Goal: Task Accomplishment & Management: Manage account settings

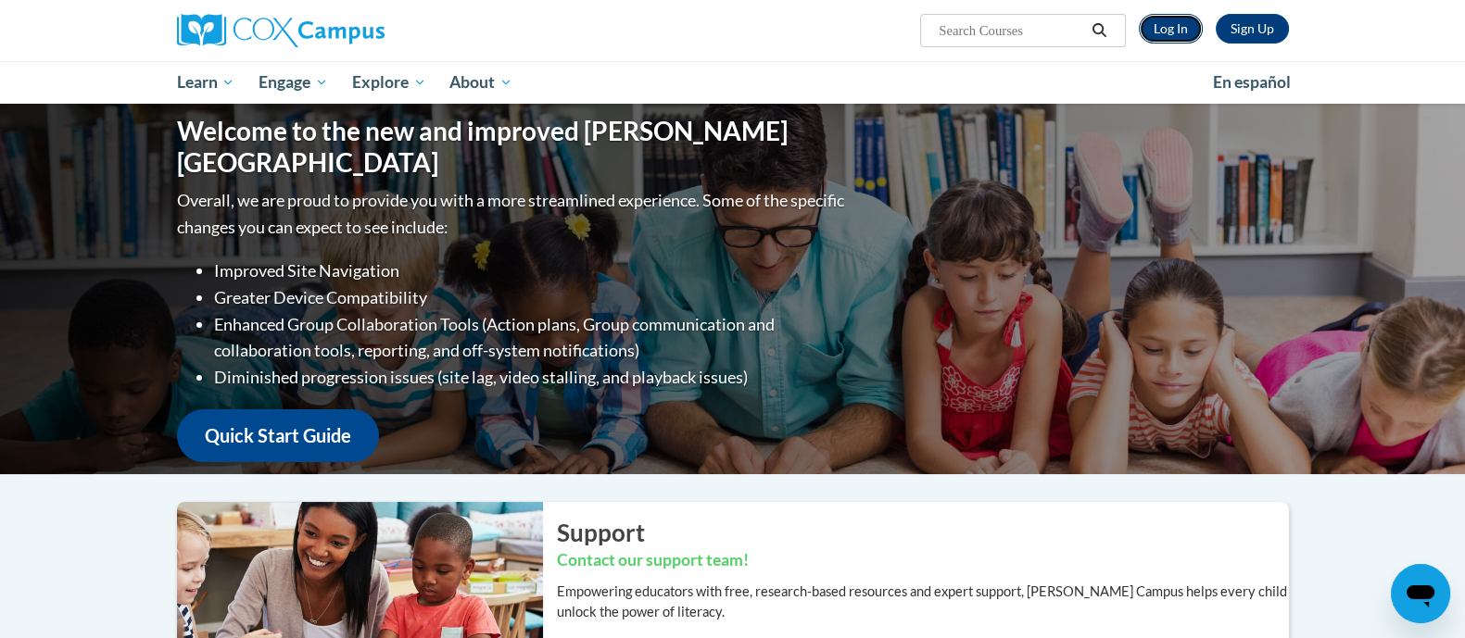
click at [1168, 27] on link "Log In" at bounding box center [1171, 29] width 64 height 30
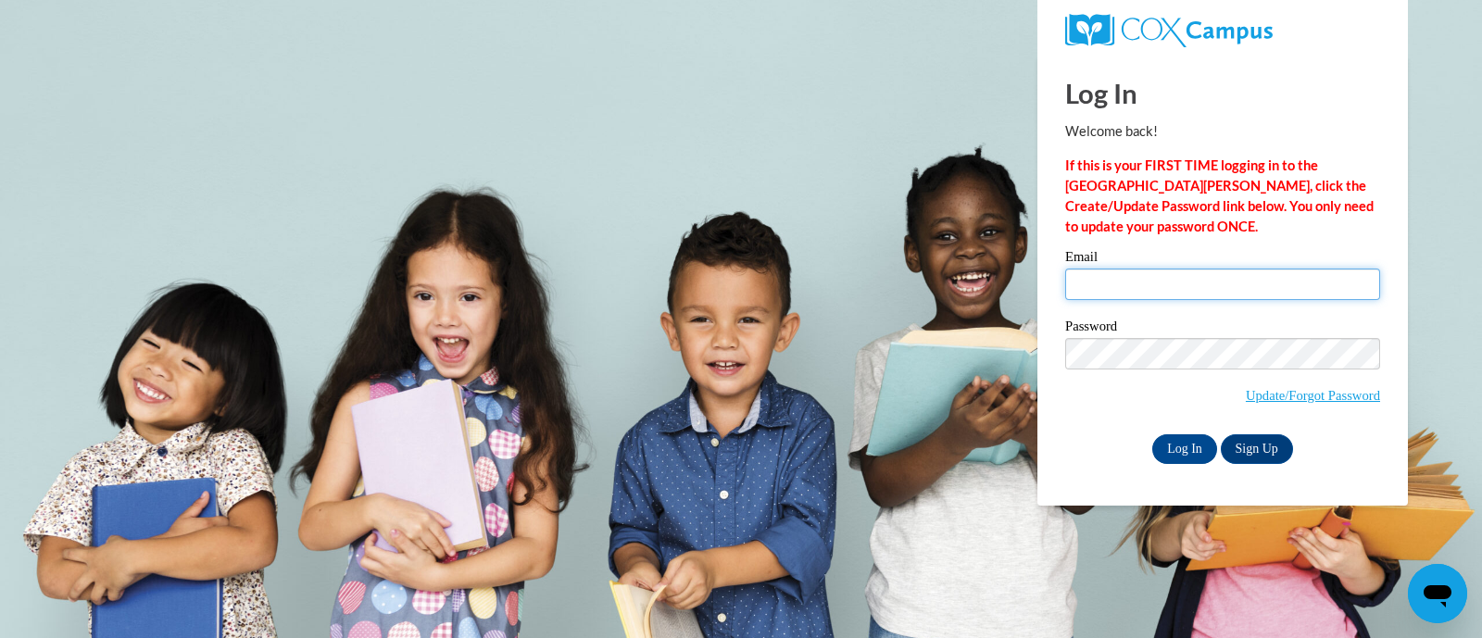
click at [1121, 274] on input "Email" at bounding box center [1222, 284] width 315 height 31
type input "zach@thinkingcap.com"
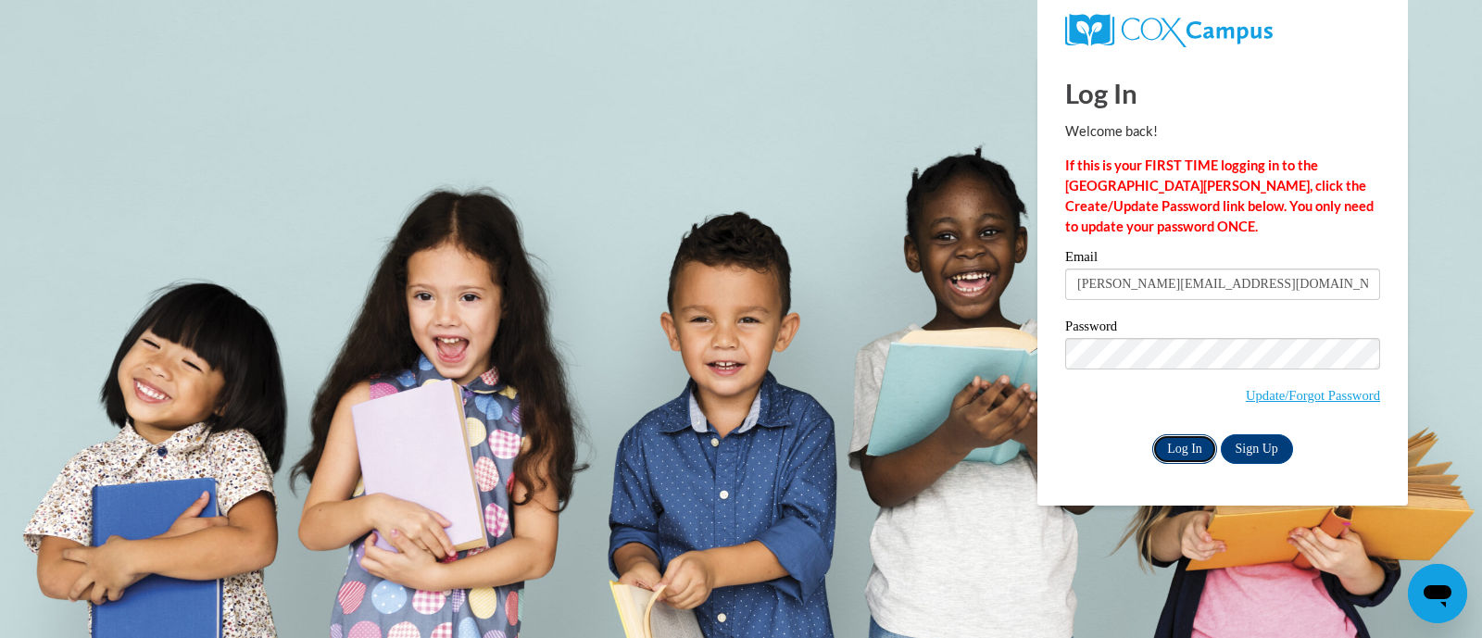
click at [1186, 446] on input "Log In" at bounding box center [1184, 449] width 65 height 30
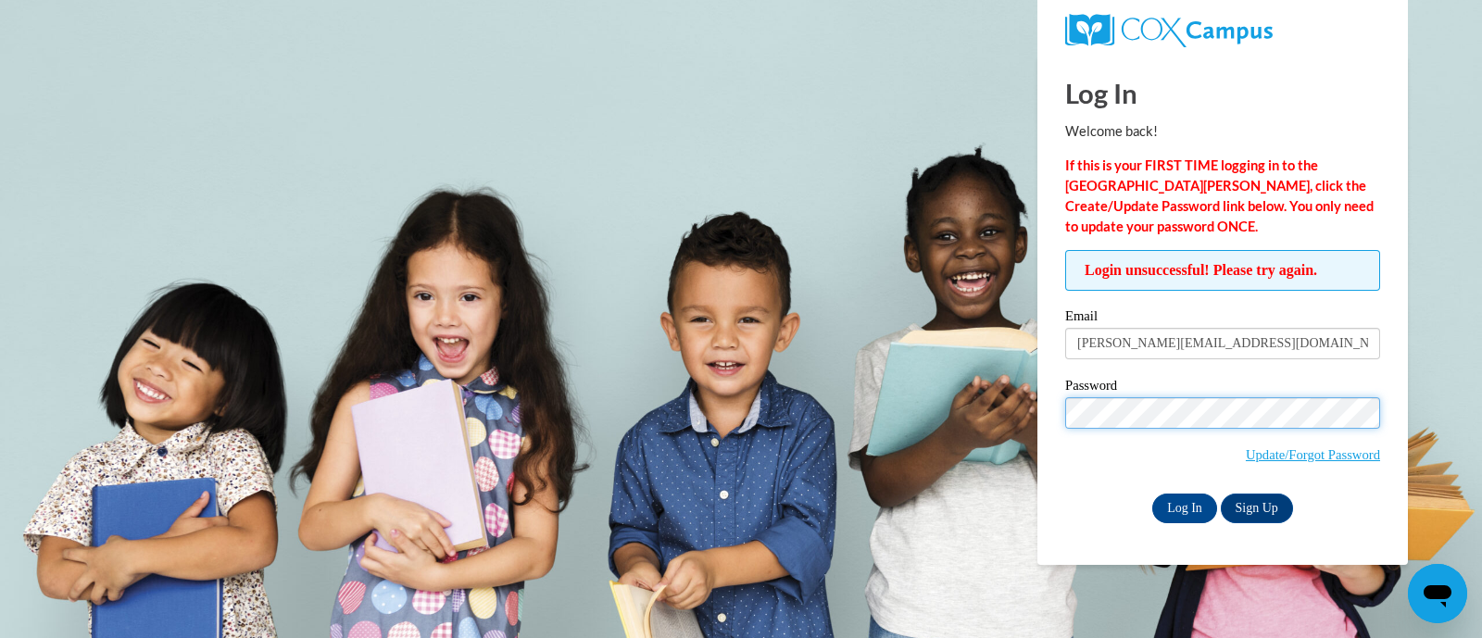
click at [797, 391] on body "Log In Welcome back! If this is your FIRST TIME logging in to the NEW Cox Campu…" at bounding box center [741, 319] width 1482 height 638
drag, startPoint x: 1186, startPoint y: 504, endPoint x: 1046, endPoint y: 548, distance: 146.5
click at [1186, 504] on input "Log In" at bounding box center [1184, 509] width 65 height 30
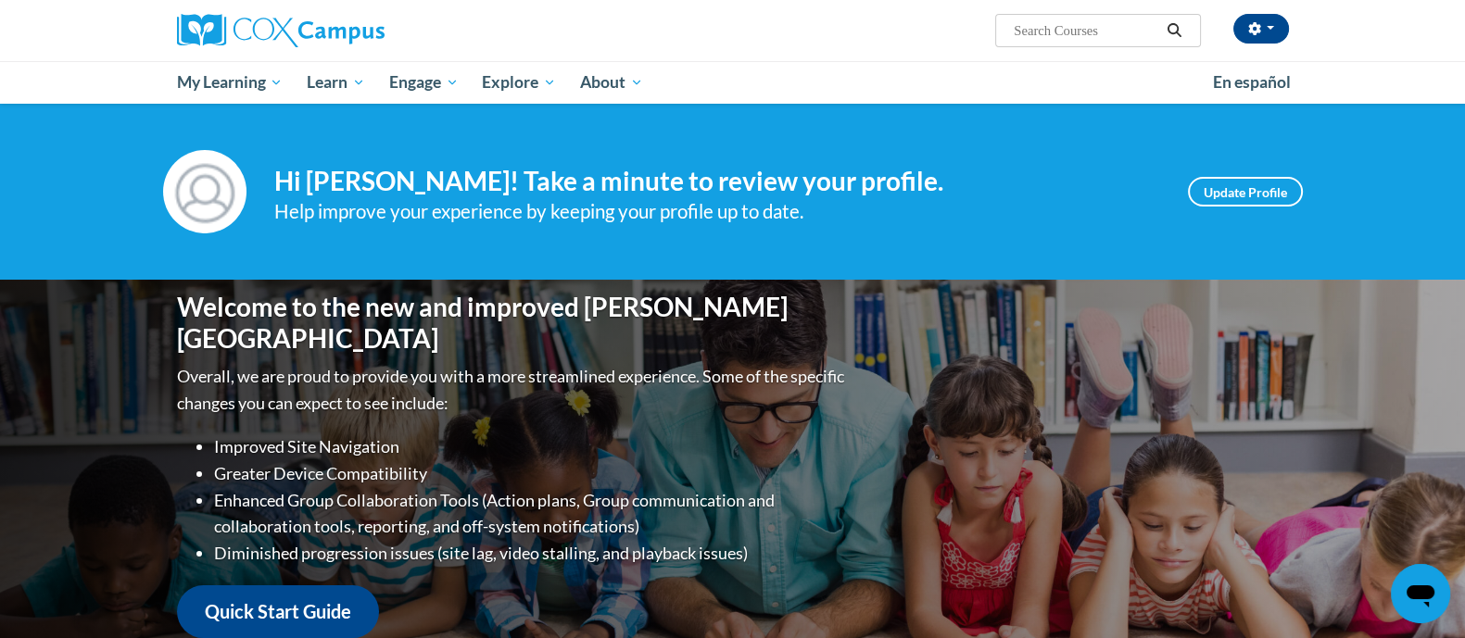
drag, startPoint x: 1069, startPoint y: 127, endPoint x: 1108, endPoint y: 107, distance: 43.5
click at [1075, 127] on div "Your profile Hi Zach Collins! Take a minute to review your profile. Help improv…" at bounding box center [732, 192] width 1465 height 176
click at [1266, 30] on span "button" at bounding box center [1269, 28] width 7 height 4
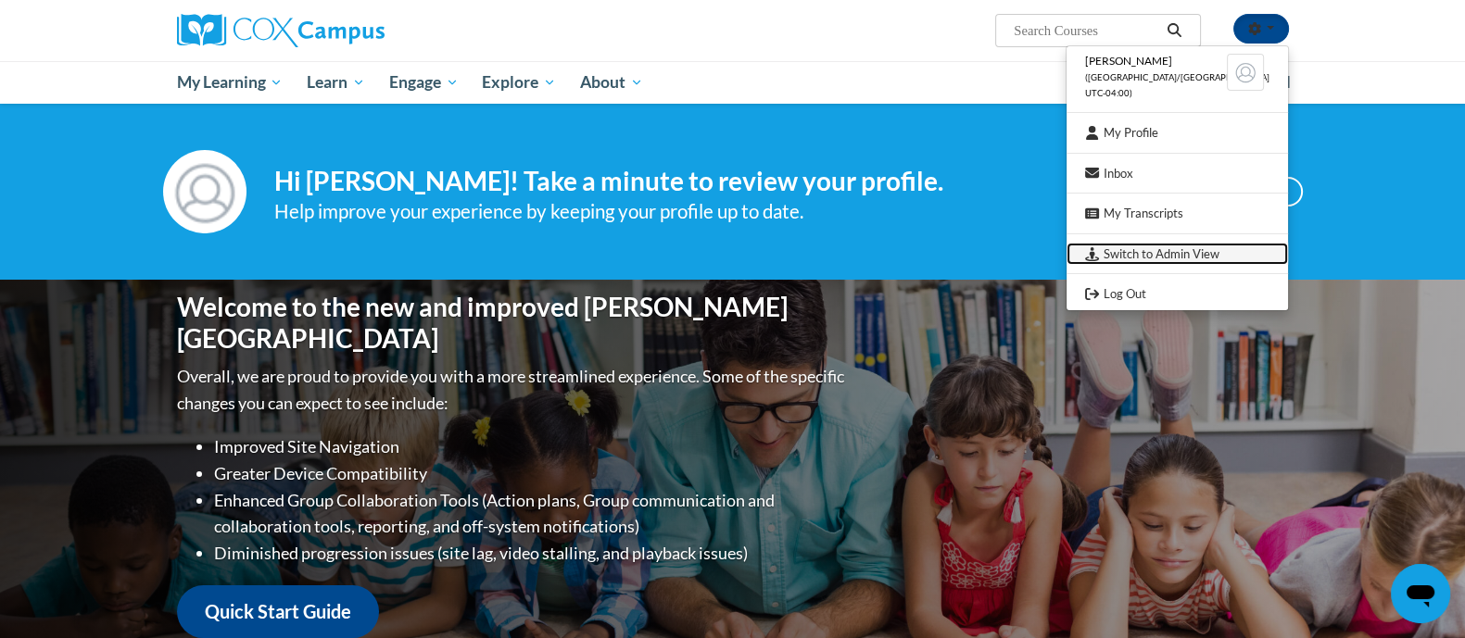
click at [1230, 247] on link "Switch to Admin View" at bounding box center [1176, 254] width 221 height 23
